Goal: Task Accomplishment & Management: Manage account settings

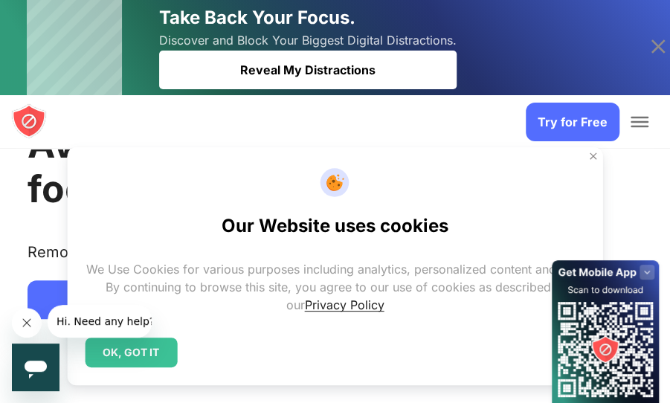
click at [133, 349] on div "OK, GOT IT" at bounding box center [131, 352] width 92 height 30
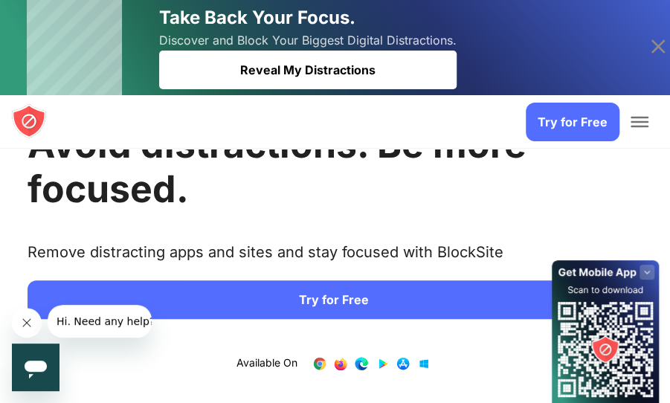
click at [326, 360] on div "1 / 4" at bounding box center [371, 363] width 119 height 15
click at [312, 361] on link "1 / 4" at bounding box center [319, 363] width 15 height 15
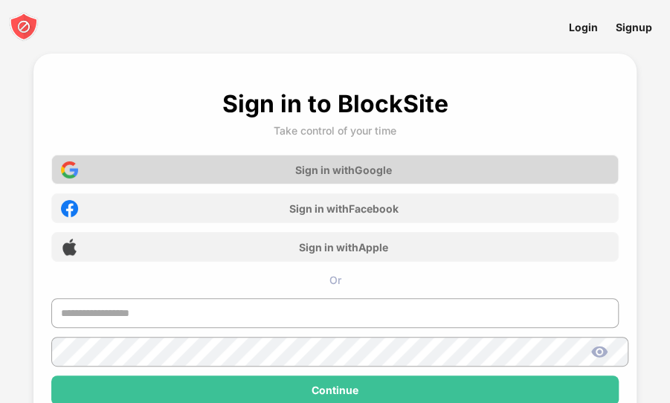
click at [389, 166] on div "Sign in with Google" at bounding box center [343, 170] width 97 height 13
click at [320, 166] on div "Sign in with Google" at bounding box center [343, 170] width 97 height 13
